Goal: Transaction & Acquisition: Purchase product/service

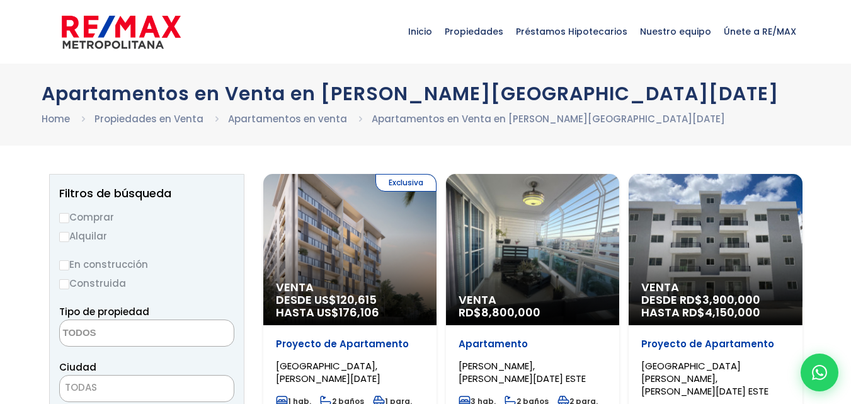
select select
click at [669, 242] on div "Venta DESDE RD$ 3,900,000 HASTA RD$ 4,150,000" at bounding box center [715, 249] width 173 height 151
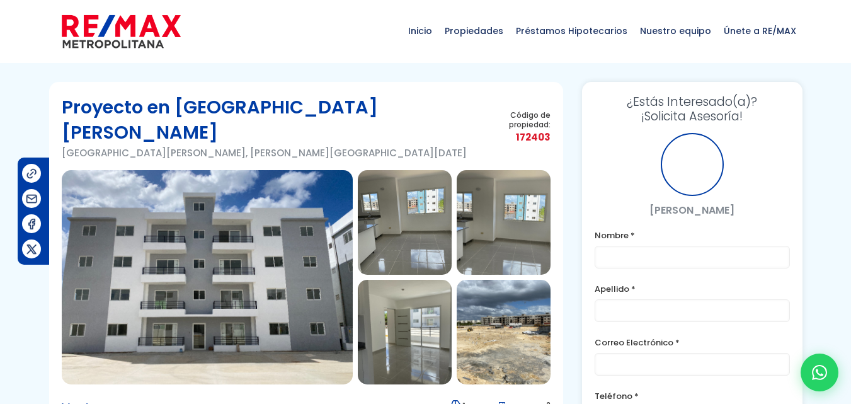
scroll to position [63, 0]
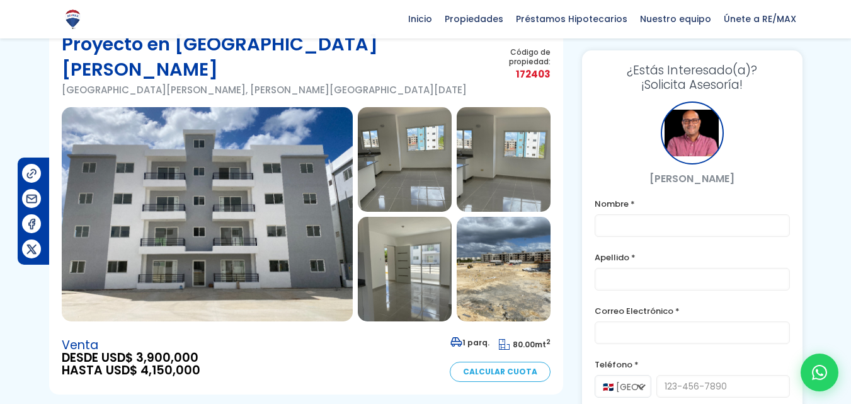
click at [315, 215] on img at bounding box center [207, 214] width 291 height 214
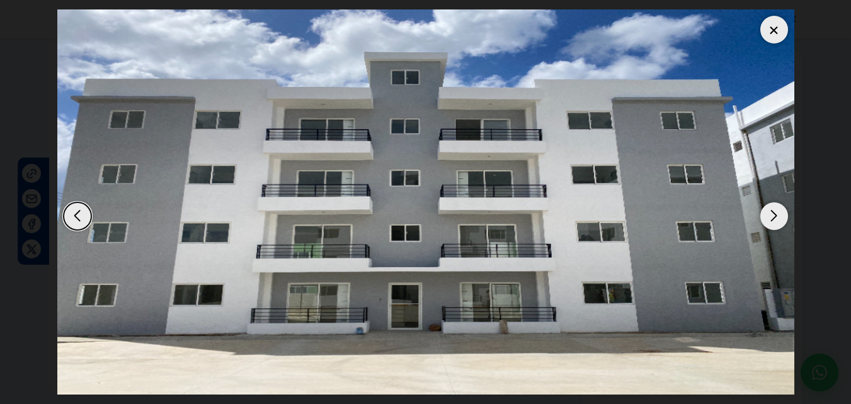
click at [777, 220] on div "Next slide" at bounding box center [774, 216] width 28 height 28
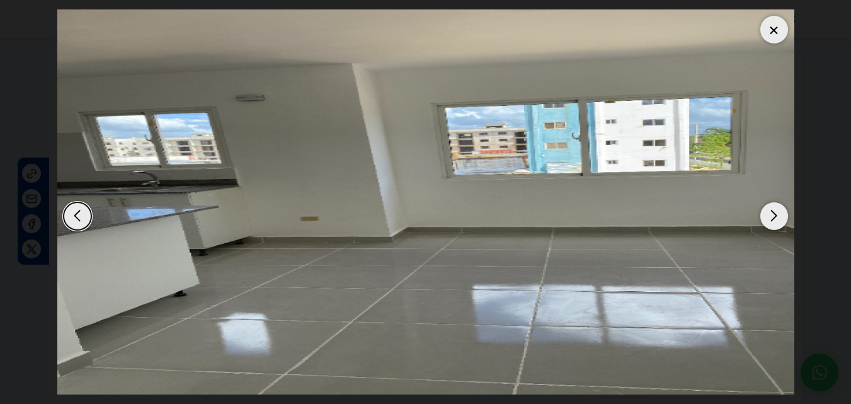
click at [776, 220] on div "Next slide" at bounding box center [774, 216] width 28 height 28
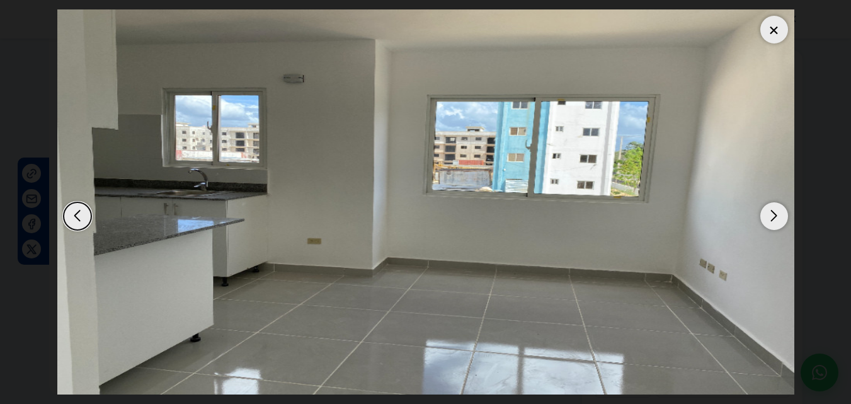
click at [776, 220] on div "Next slide" at bounding box center [774, 216] width 28 height 28
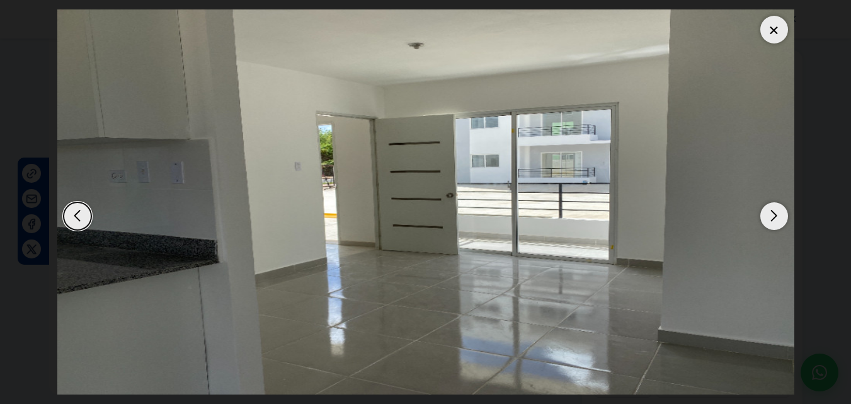
click at [776, 220] on div "Next slide" at bounding box center [774, 216] width 28 height 28
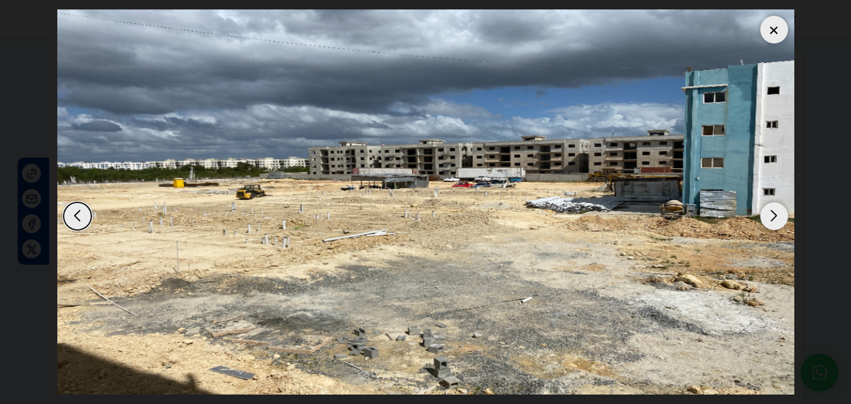
click at [776, 220] on div "Next slide" at bounding box center [774, 216] width 28 height 28
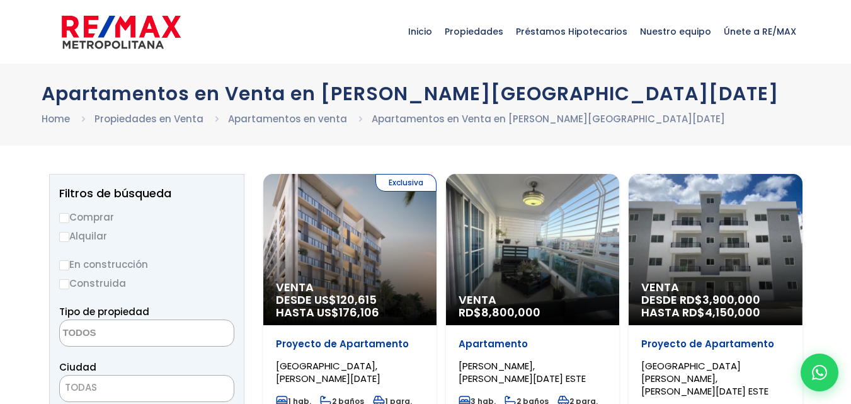
select select
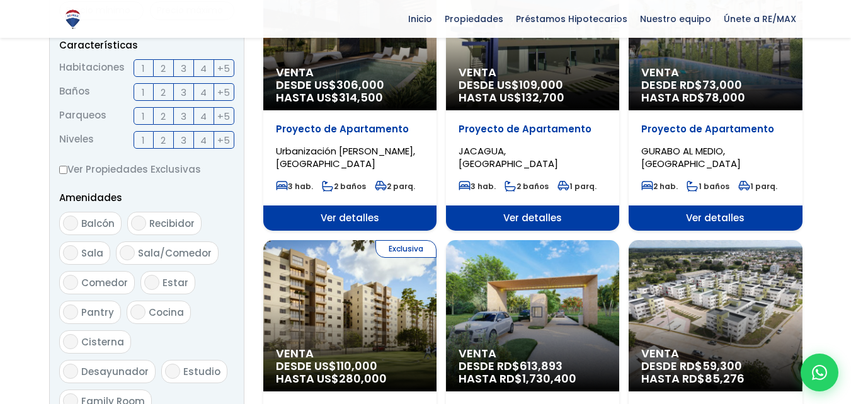
scroll to position [504, 0]
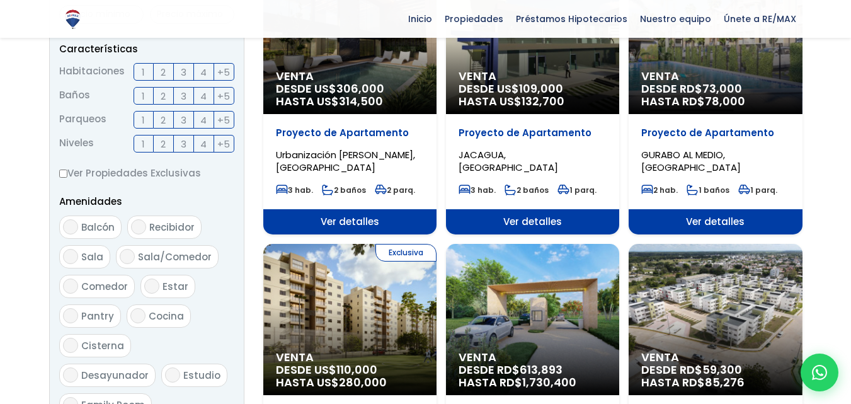
click at [178, 71] on label "3" at bounding box center [184, 72] width 20 height 18
click at [0, 0] on input "3" at bounding box center [0, 0] width 0 height 0
click at [181, 98] on span "3" at bounding box center [184, 96] width 6 height 16
click at [0, 0] on input "3" at bounding box center [0, 0] width 0 height 0
click at [159, 121] on label "2" at bounding box center [164, 120] width 20 height 18
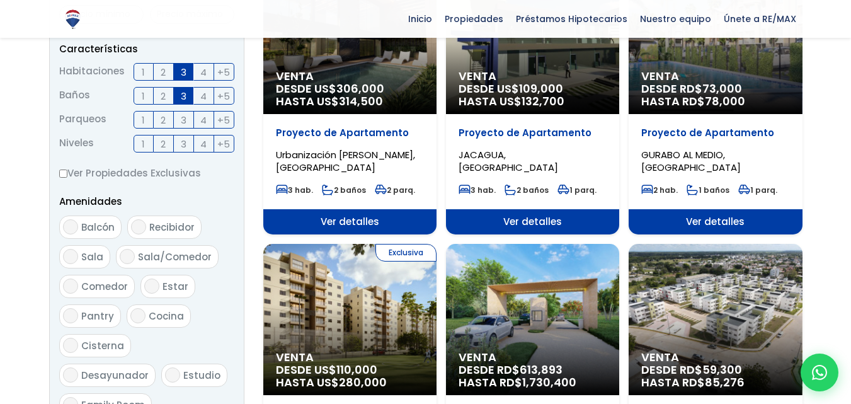
click at [0, 0] on input "2" at bounding box center [0, 0] width 0 height 0
click at [227, 147] on span "+5" at bounding box center [223, 144] width 13 height 16
click at [0, 0] on input "+5" at bounding box center [0, 0] width 0 height 0
click at [62, 177] on input "Ver Propiedades Exclusivas" at bounding box center [63, 173] width 8 height 8
checkbox input "true"
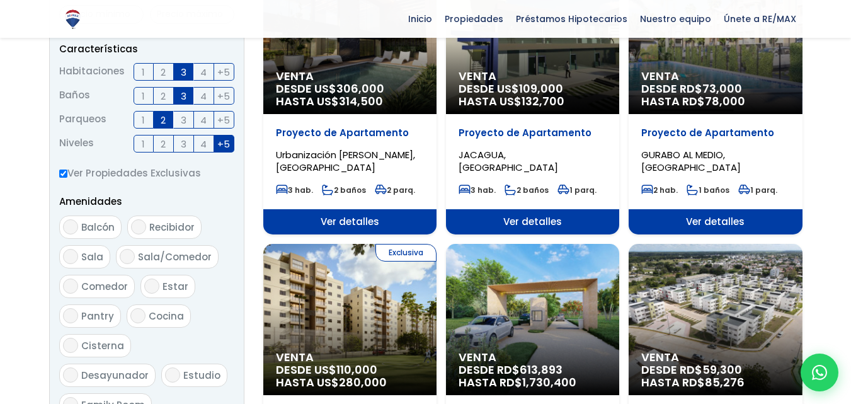
click at [68, 220] on input "Balcón" at bounding box center [70, 226] width 15 height 15
checkbox input "true"
drag, startPoint x: 188, startPoint y: 225, endPoint x: 161, endPoint y: 232, distance: 28.7
click at [188, 226] on span "Recibidor" at bounding box center [171, 226] width 45 height 13
click at [146, 226] on input "Recibidor" at bounding box center [138, 226] width 15 height 15
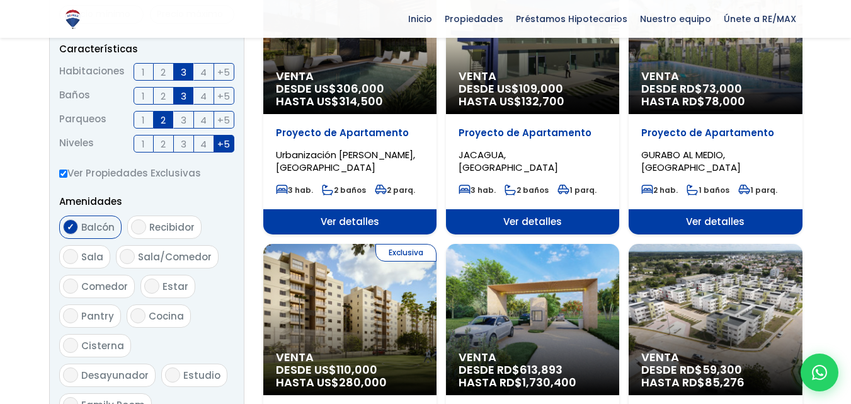
checkbox input "true"
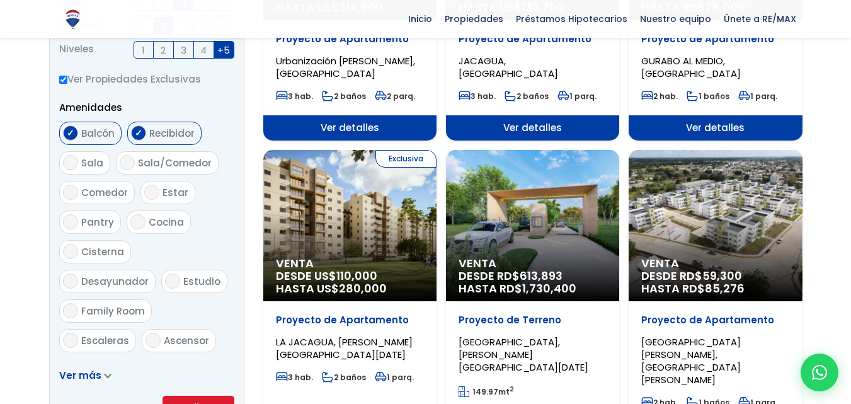
scroll to position [630, 0]
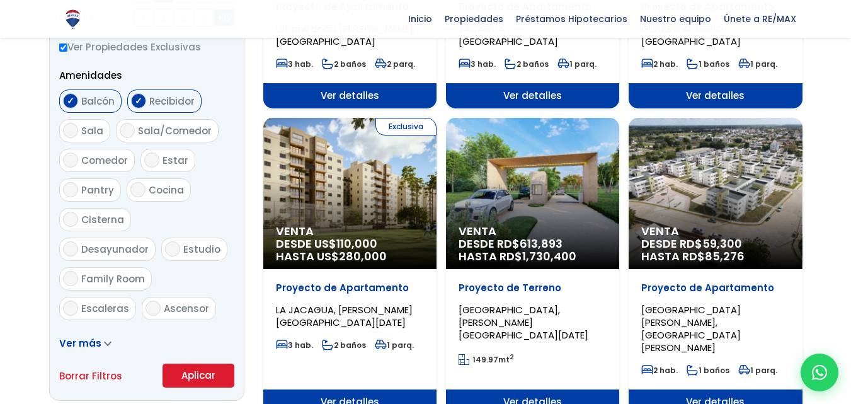
click at [82, 130] on span "Sala" at bounding box center [92, 130] width 22 height 13
click at [78, 130] on input "Sala" at bounding box center [70, 130] width 15 height 15
checkbox input "true"
click at [138, 127] on span "Sala/Comedor" at bounding box center [175, 130] width 74 height 13
click at [135, 127] on input "Sala/Comedor" at bounding box center [127, 130] width 15 height 15
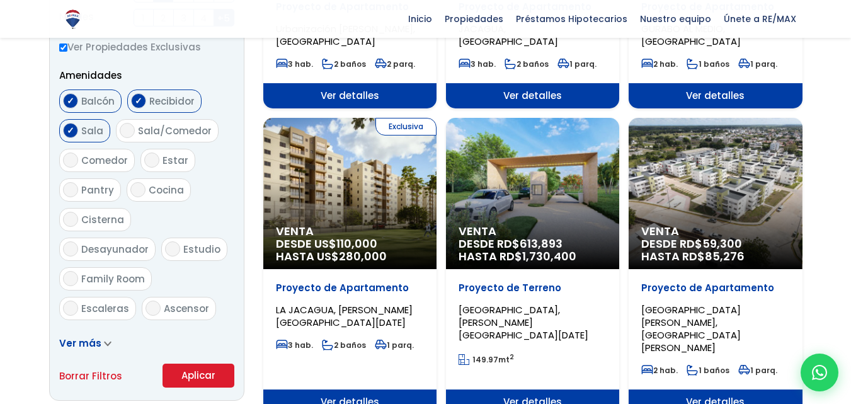
checkbox input "true"
click at [94, 159] on span "Comedor" at bounding box center [104, 160] width 47 height 13
click at [78, 159] on input "Comedor" at bounding box center [70, 159] width 15 height 15
checkbox input "true"
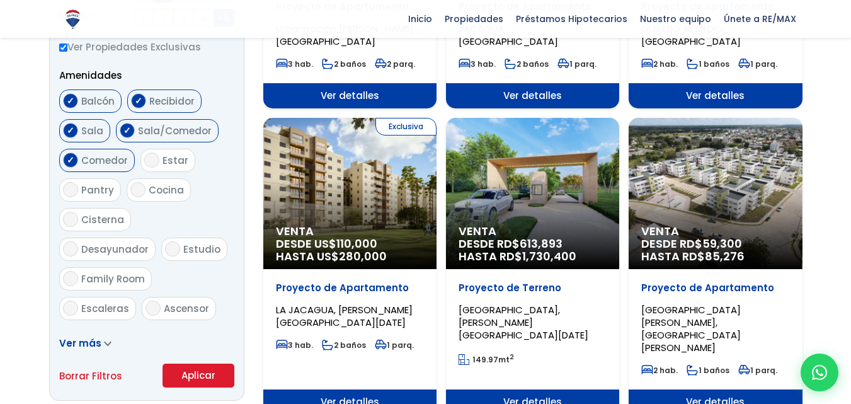
click at [178, 166] on span "Estar" at bounding box center [176, 160] width 26 height 13
click at [159, 166] on input "Estar" at bounding box center [151, 159] width 15 height 15
checkbox input "true"
click at [119, 187] on ul "Balcón Recibidor Sala Sala/Comedor Comedor Estar Pantry Cocina" at bounding box center [146, 205] width 175 height 233
click at [113, 188] on label "Pantry" at bounding box center [90, 189] width 62 height 23
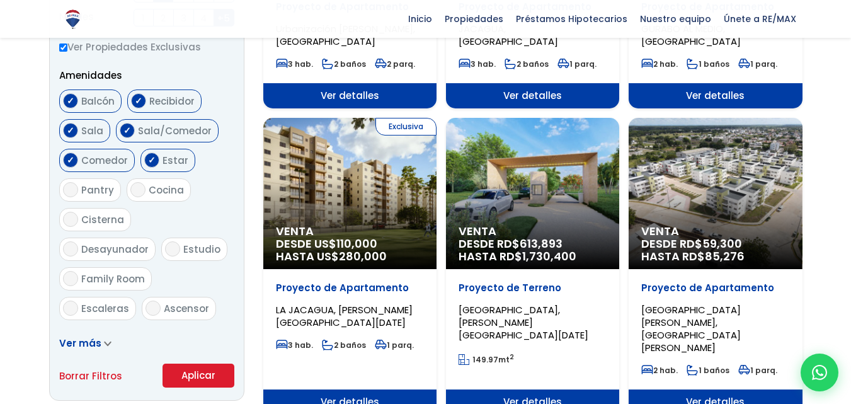
click at [78, 188] on input "Pantry" at bounding box center [70, 189] width 15 height 15
checkbox input "true"
drag, startPoint x: 150, startPoint y: 188, endPoint x: 122, endPoint y: 192, distance: 28.5
click at [146, 188] on label "Cocina" at bounding box center [159, 189] width 64 height 23
click at [146, 188] on input "Cocina" at bounding box center [137, 189] width 15 height 15
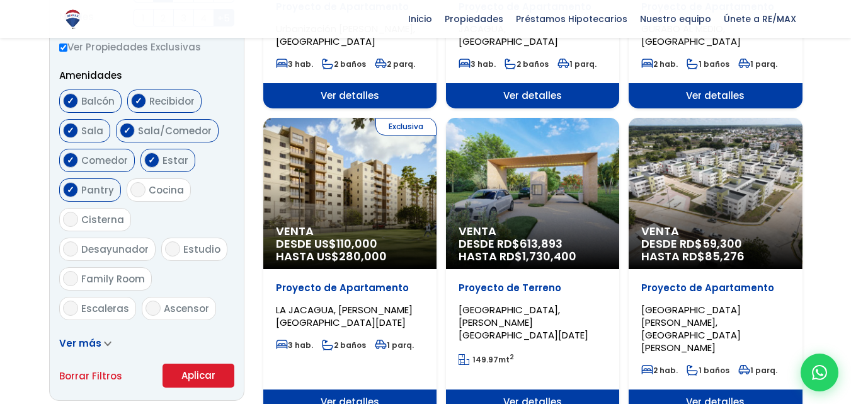
checkbox input "true"
click at [84, 216] on span "Cisterna" at bounding box center [102, 219] width 43 height 13
click at [78, 216] on input "Cisterna" at bounding box center [70, 219] width 15 height 15
checkbox input "true"
click at [151, 237] on label "Desayunador" at bounding box center [107, 248] width 96 height 23
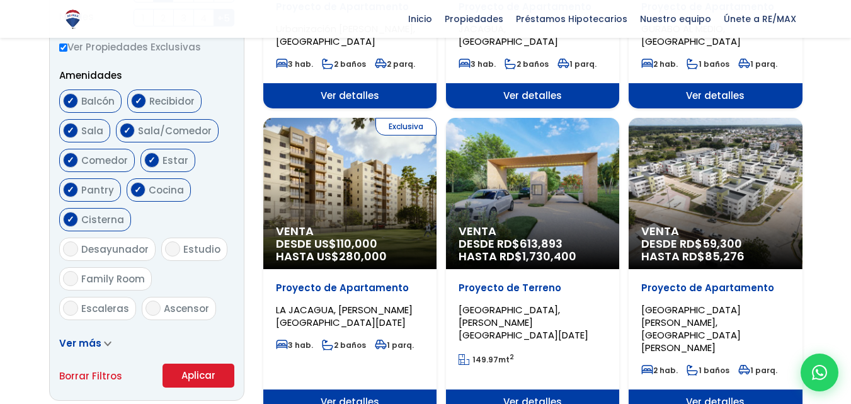
click at [78, 241] on input "Desayunador" at bounding box center [70, 248] width 15 height 15
checkbox input "true"
click at [161, 242] on label "Estudio" at bounding box center [194, 248] width 66 height 23
click at [165, 242] on input "Estudio" at bounding box center [172, 248] width 15 height 15
checkbox input "true"
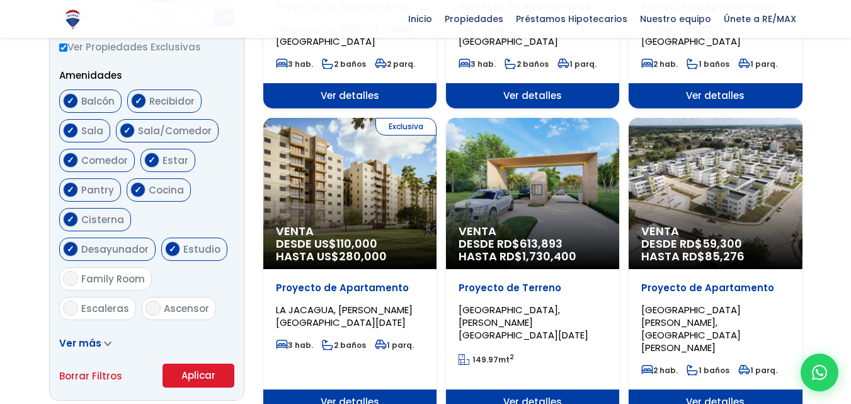
click at [152, 267] on label "Family Room" at bounding box center [105, 278] width 93 height 23
click at [78, 271] on input "Family Room" at bounding box center [70, 278] width 15 height 15
checkbox input "true"
click at [80, 297] on label "Escaleras" at bounding box center [97, 308] width 77 height 23
click at [78, 300] on input "Escaleras" at bounding box center [70, 307] width 15 height 15
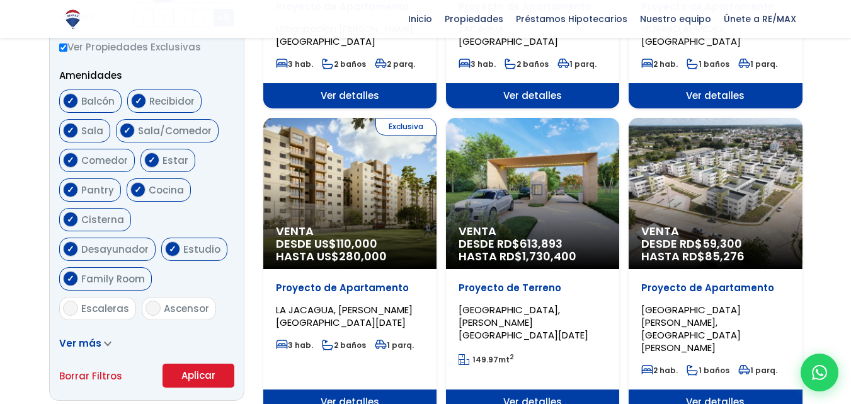
checkbox input "true"
click at [156, 300] on input "Ascensor" at bounding box center [153, 307] width 15 height 15
checkbox input "true"
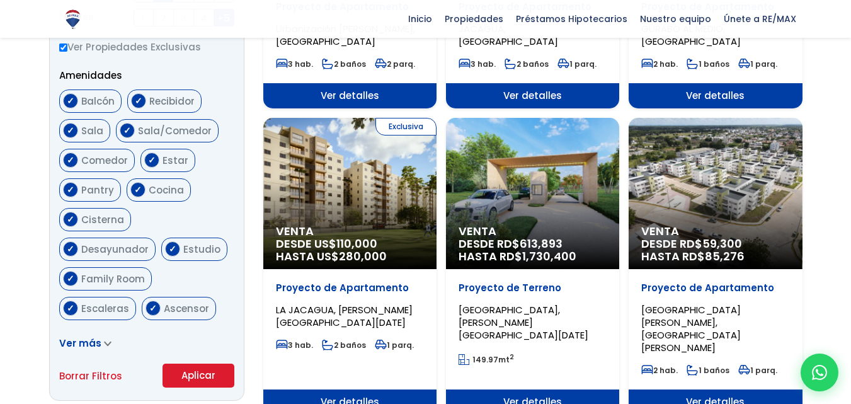
click at [71, 330] on input "Terraza techada" at bounding box center [70, 337] width 15 height 15
checkbox input "true"
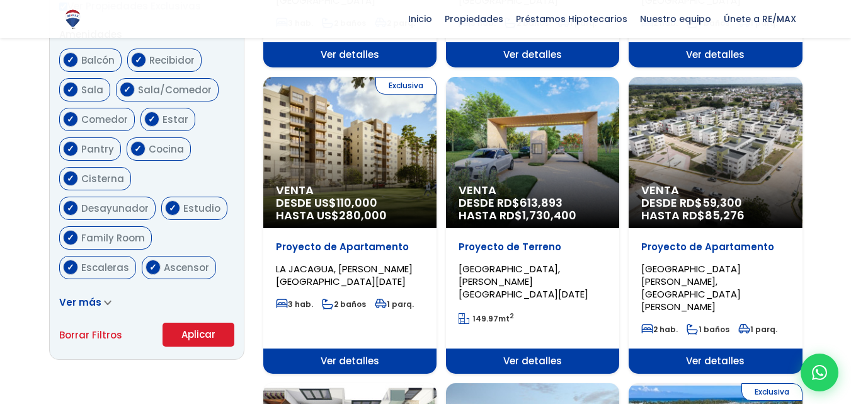
scroll to position [693, 0]
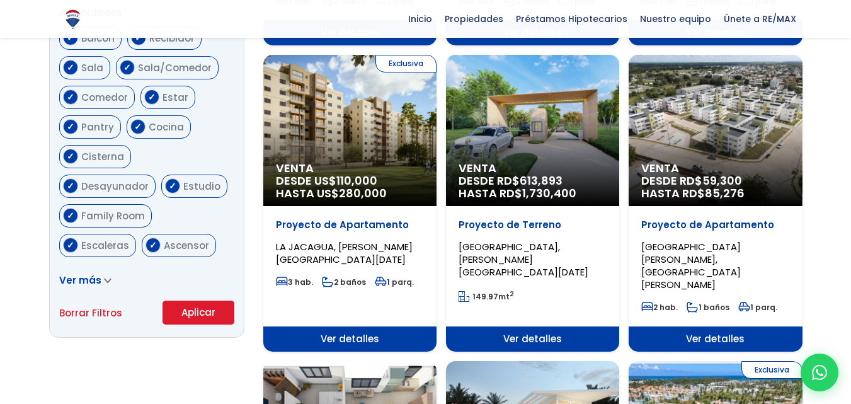
click at [190, 321] on button "Aplicar" at bounding box center [199, 312] width 72 height 24
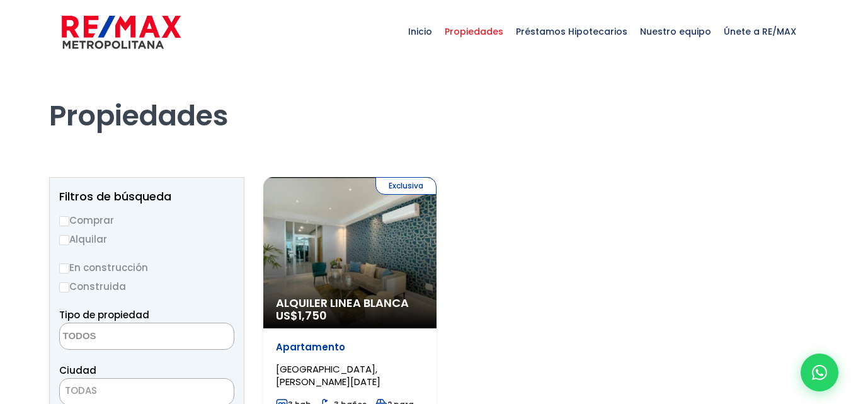
select select
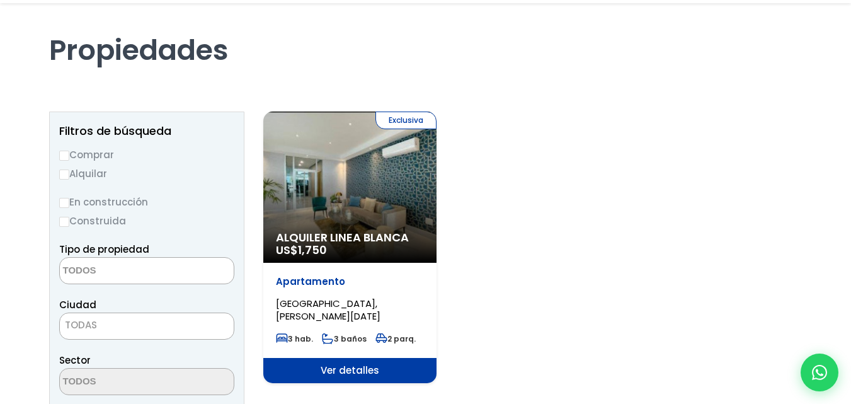
scroll to position [189, 0]
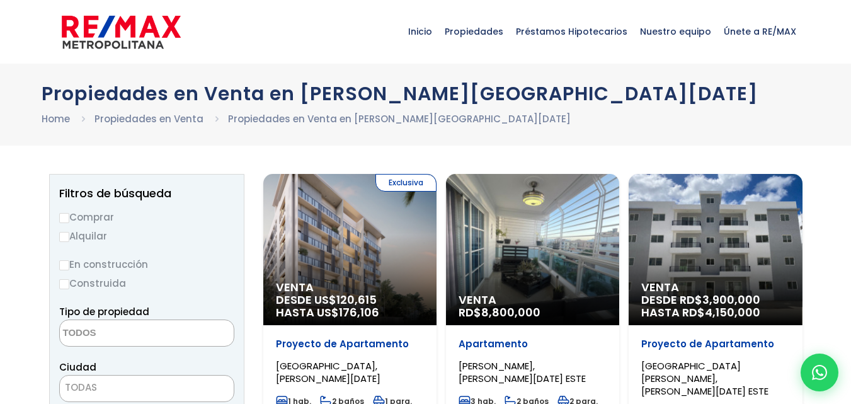
select select
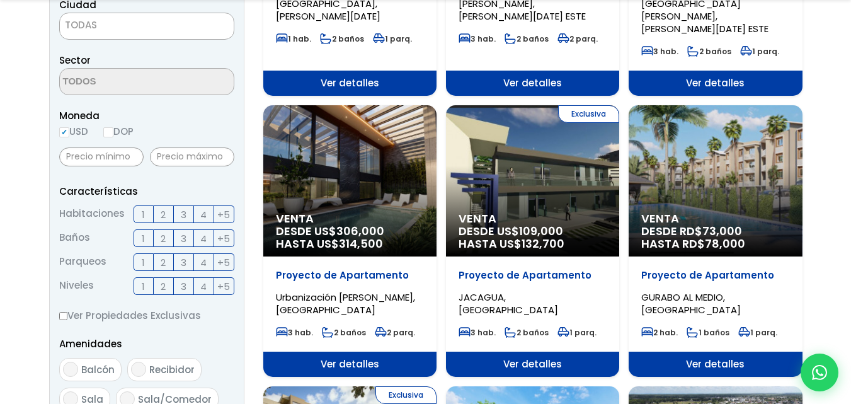
scroll to position [441, 0]
